Goal: Check status: Check status

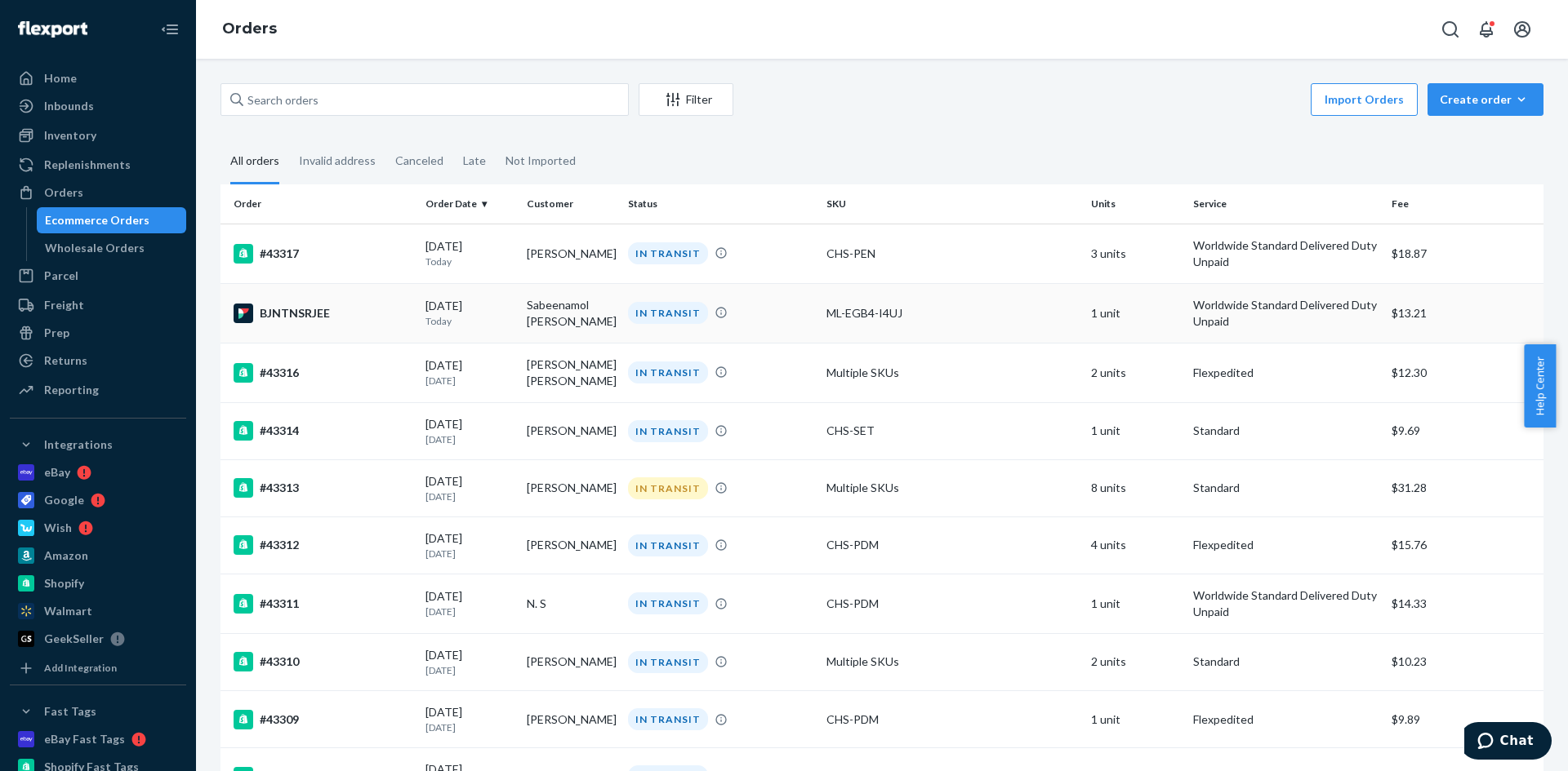
click at [307, 310] on div "BJNTNSRJEE" at bounding box center [323, 313] width 179 height 19
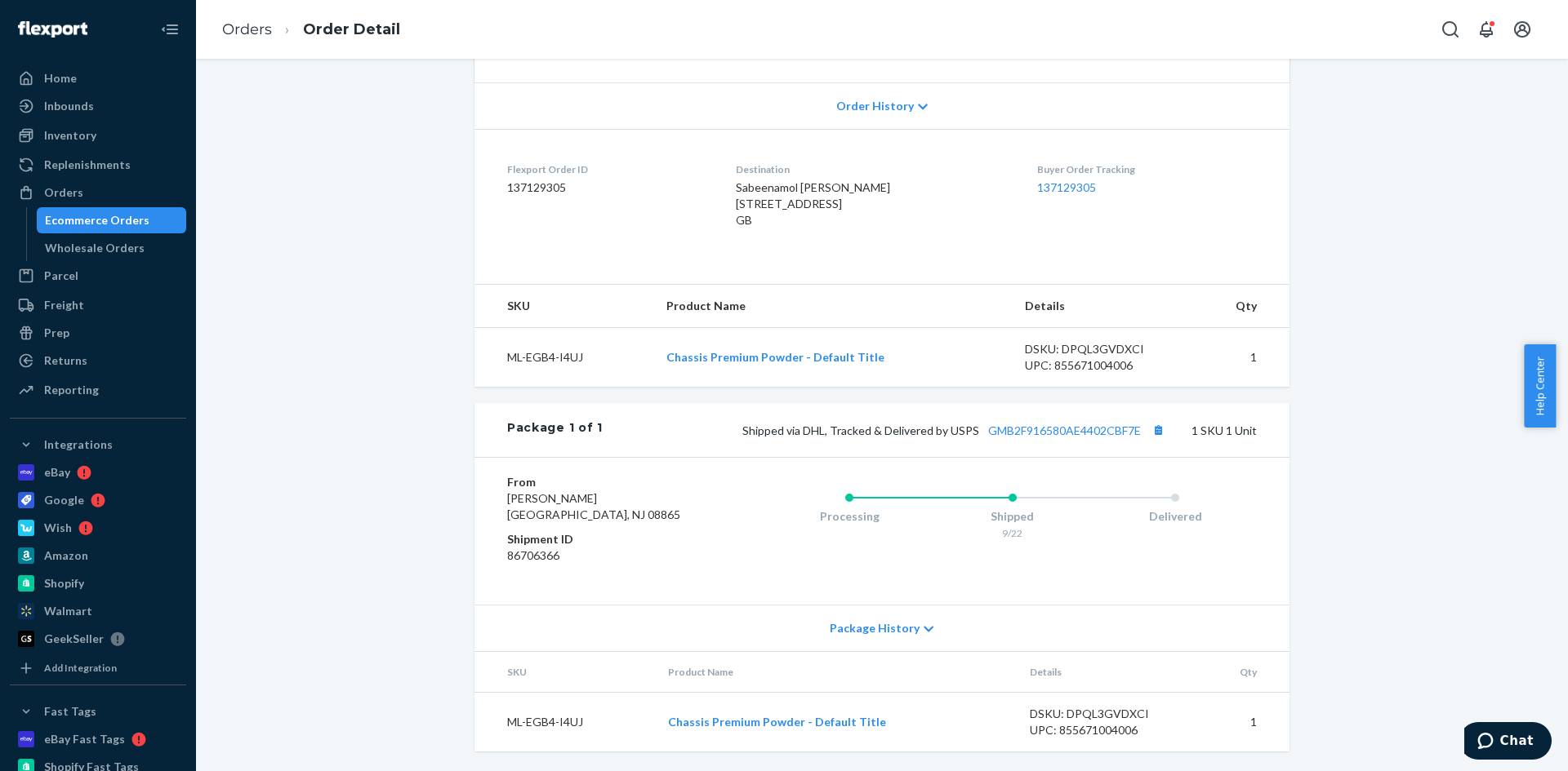
scroll to position [343, 0]
drag, startPoint x: 1136, startPoint y: 438, endPoint x: 981, endPoint y: 438, distance: 155.0
click at [981, 438] on div "Shipped via DHL, Tracked & Delivered by USPS GMB2F916580AE4402CBF7E 1 SKU 1 Unit" at bounding box center [930, 430] width 654 height 21
copy link "GMB2F916580AE4402CBF7E"
click at [84, 190] on div "Orders" at bounding box center [98, 193] width 173 height 23
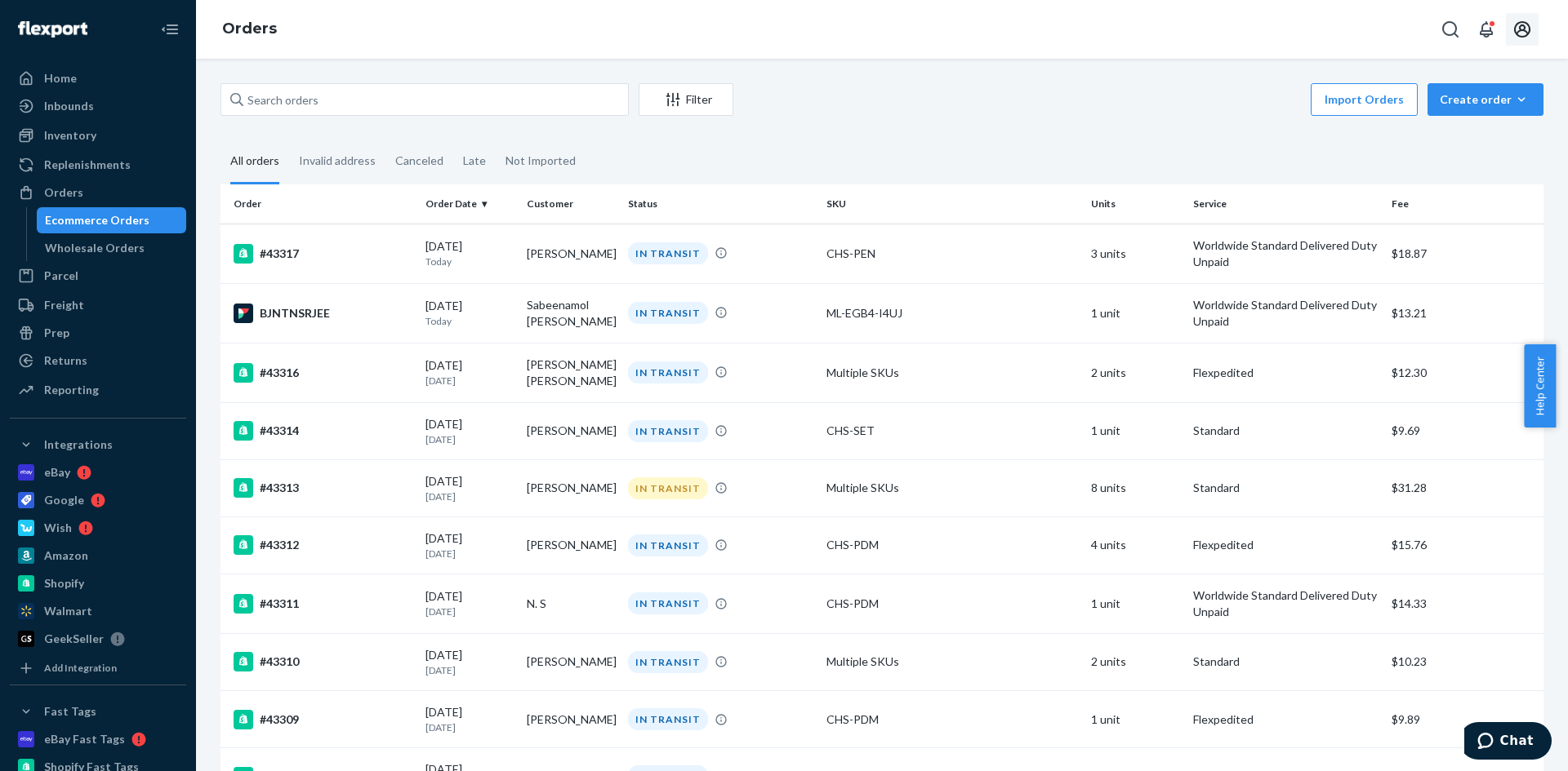
click at [1519, 34] on icon "Open account menu" at bounding box center [1522, 29] width 19 height 19
click at [1452, 160] on div "Log out" at bounding box center [1483, 175] width 123 height 30
